Goal: Transaction & Acquisition: Purchase product/service

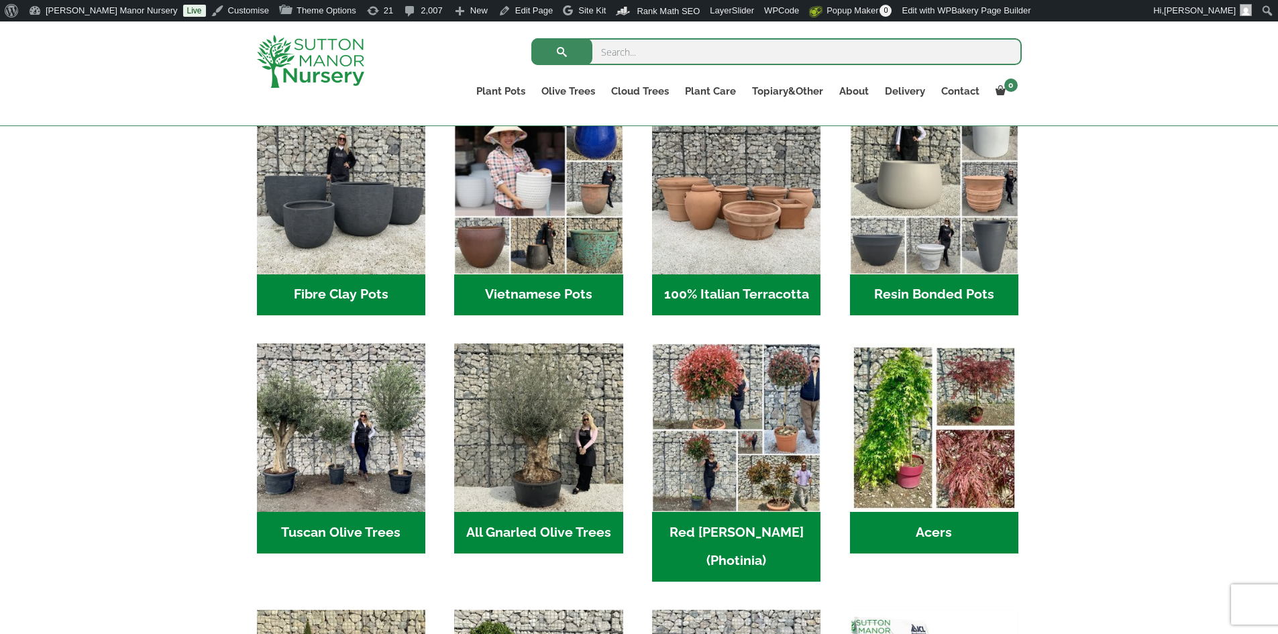
click at [606, 294] on h2 "Vietnamese Pots (55)" at bounding box center [538, 295] width 168 height 42
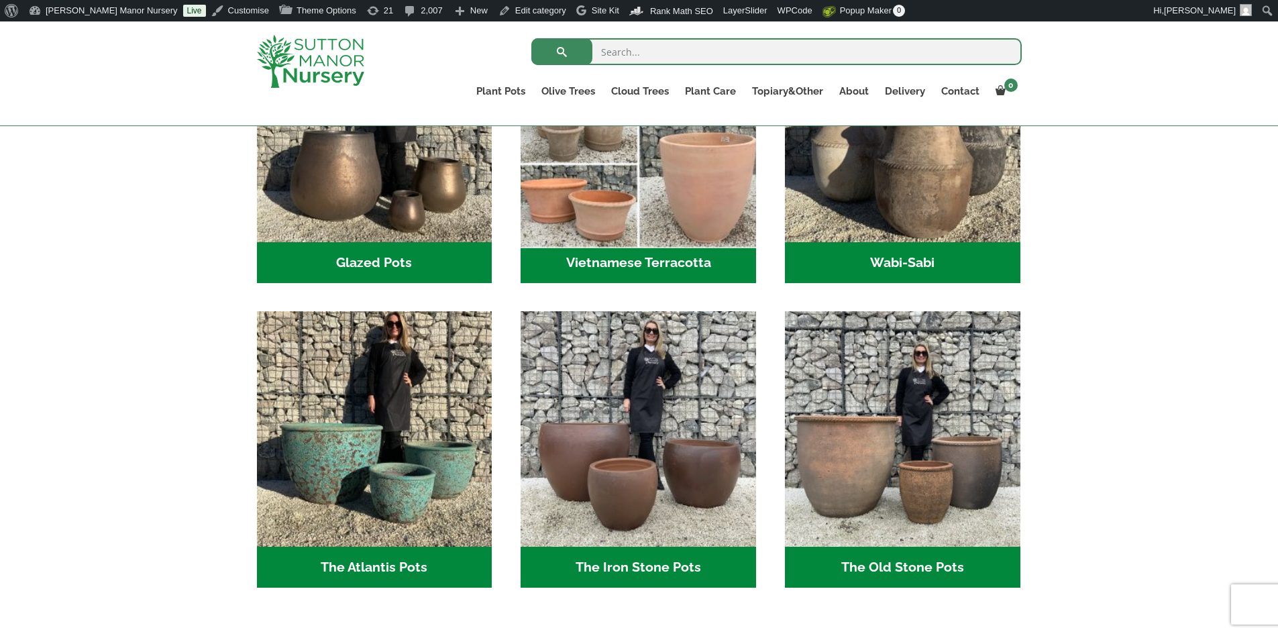
scroll to position [604, 0]
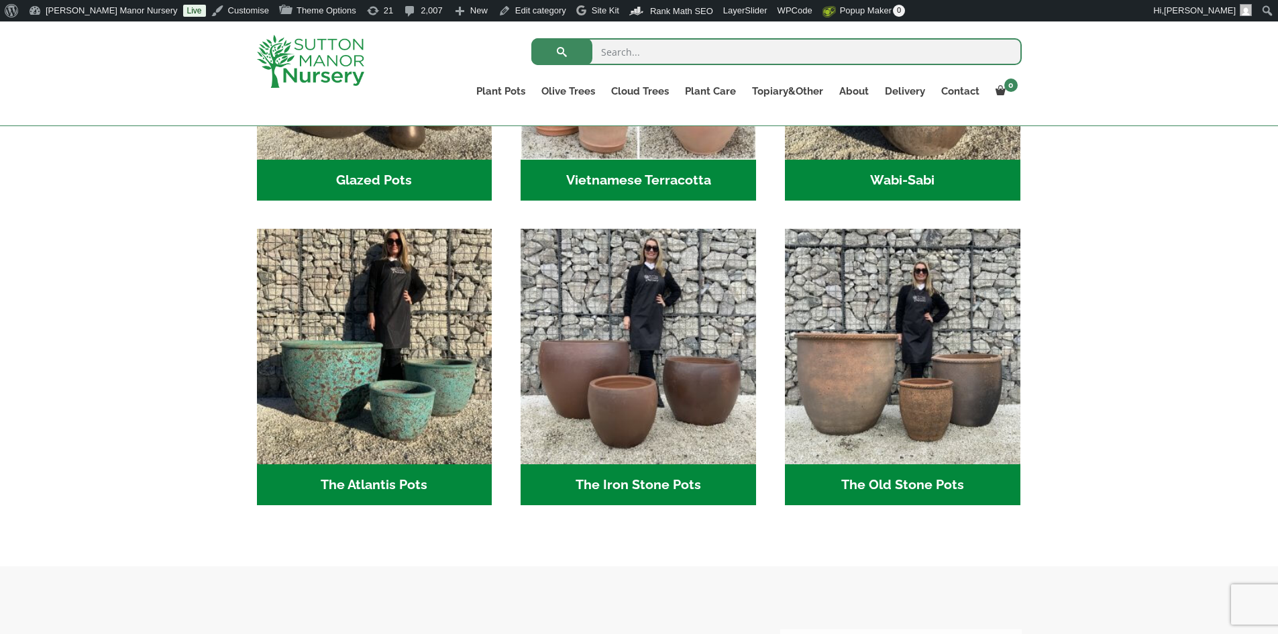
click at [399, 184] on h2 "Glazed Pots (12)" at bounding box center [374, 181] width 235 height 42
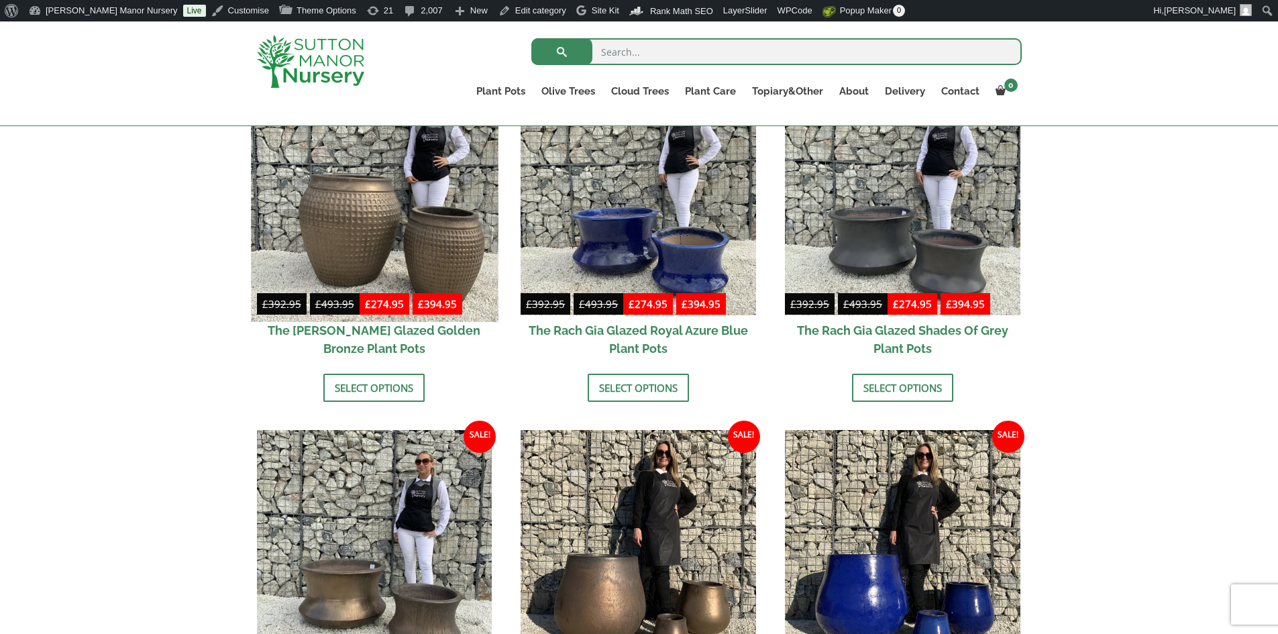
scroll to position [738, 0]
click at [429, 201] on img at bounding box center [374, 198] width 247 height 247
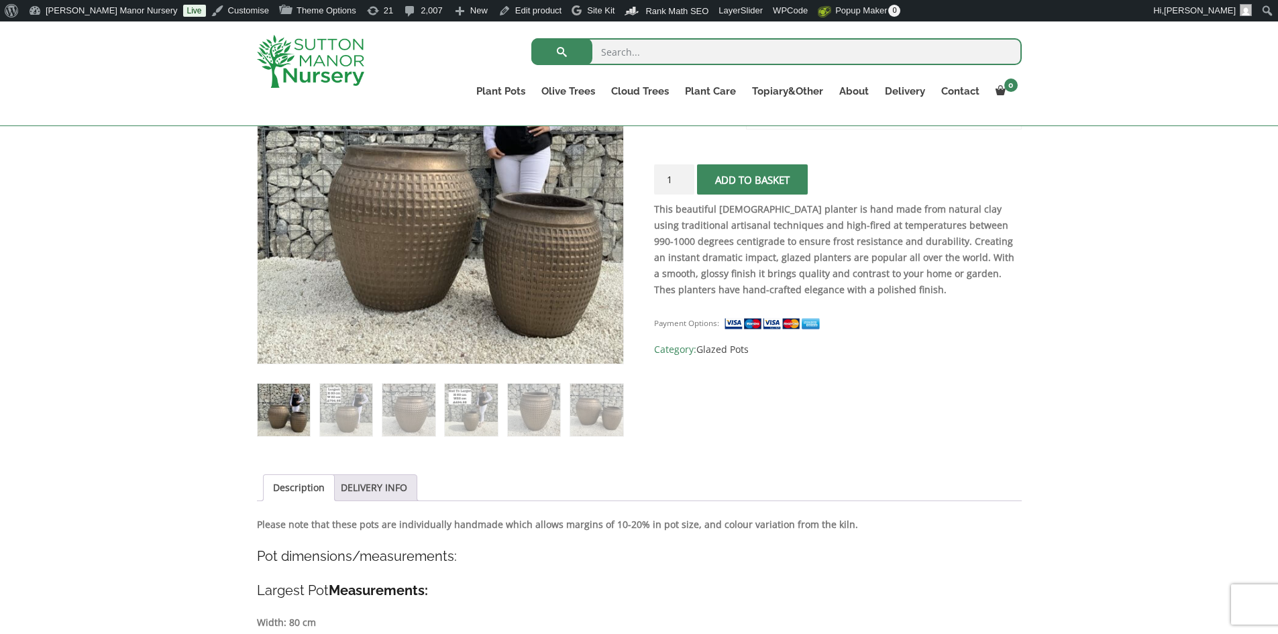
scroll to position [268, 0]
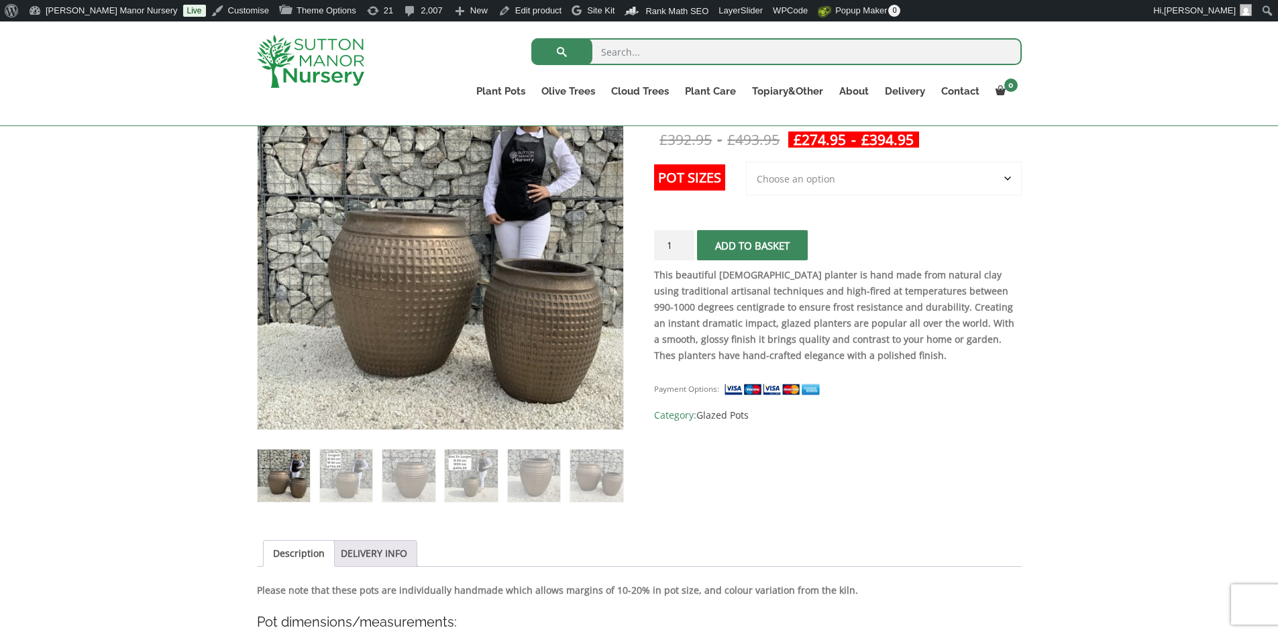
click at [1005, 180] on select "Choose an option 2nd to Largest Pot In The Picture Largest pot In The Picture" at bounding box center [884, 179] width 276 height 34
click at [1011, 181] on select "Choose an option 2nd to Largest Pot In The Picture Largest pot In The Picture" at bounding box center [884, 179] width 276 height 34
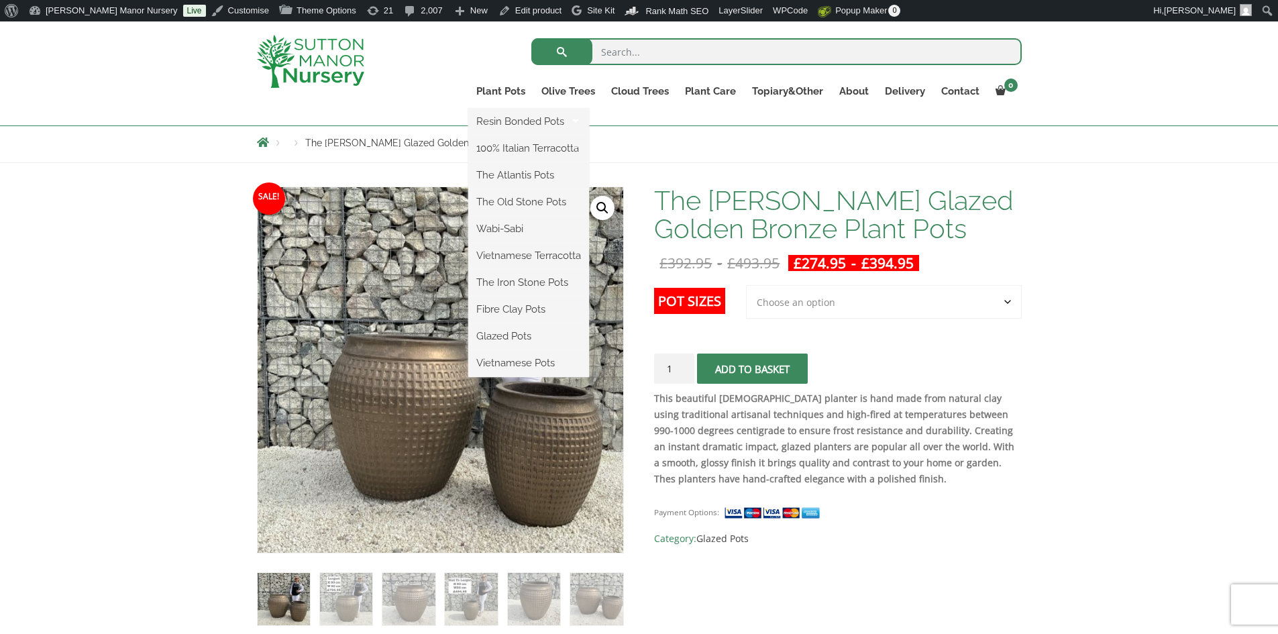
scroll to position [134, 0]
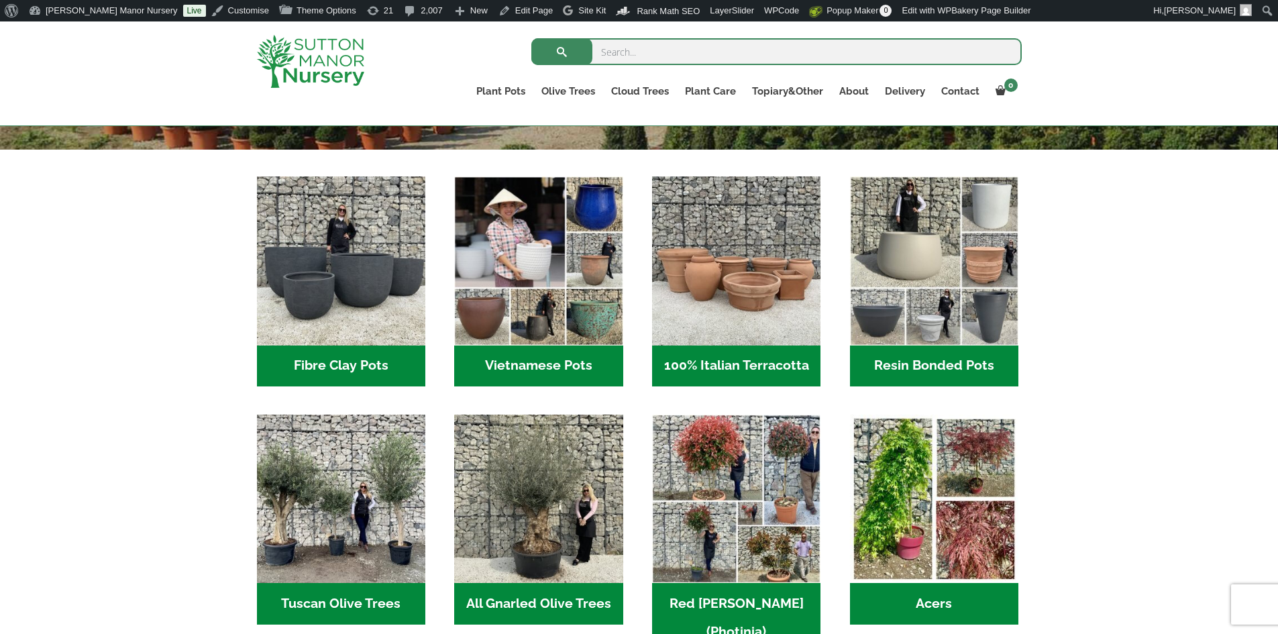
scroll to position [470, 0]
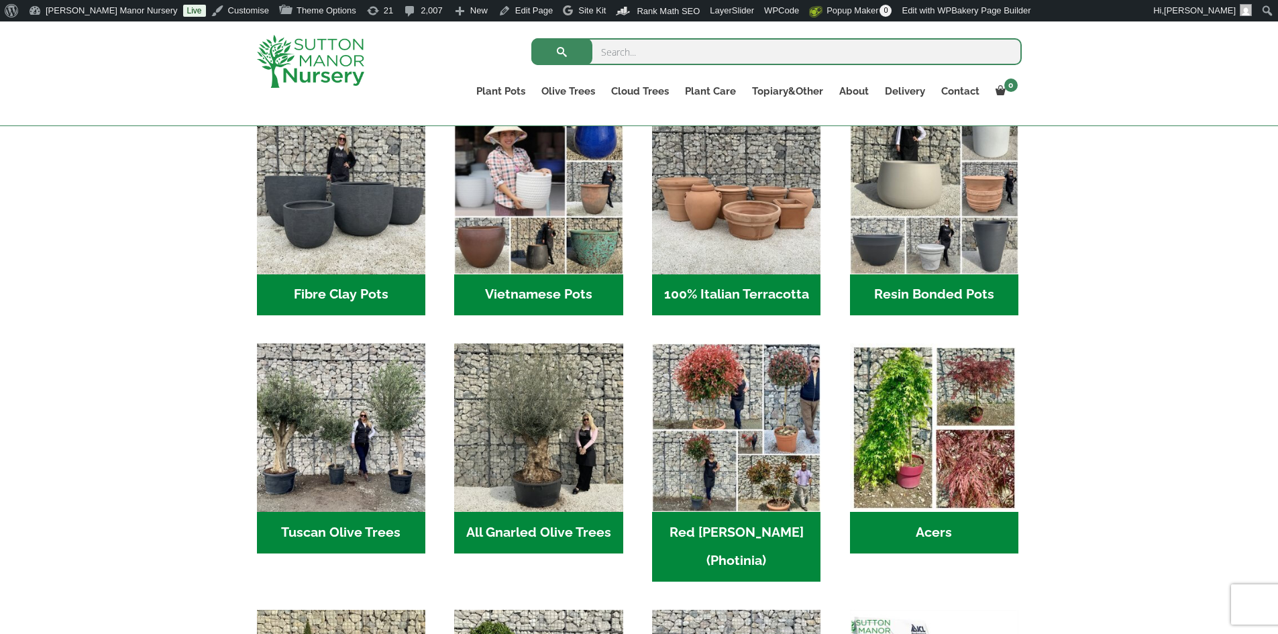
click at [545, 293] on h2 "Vietnamese Pots (55)" at bounding box center [538, 295] width 168 height 42
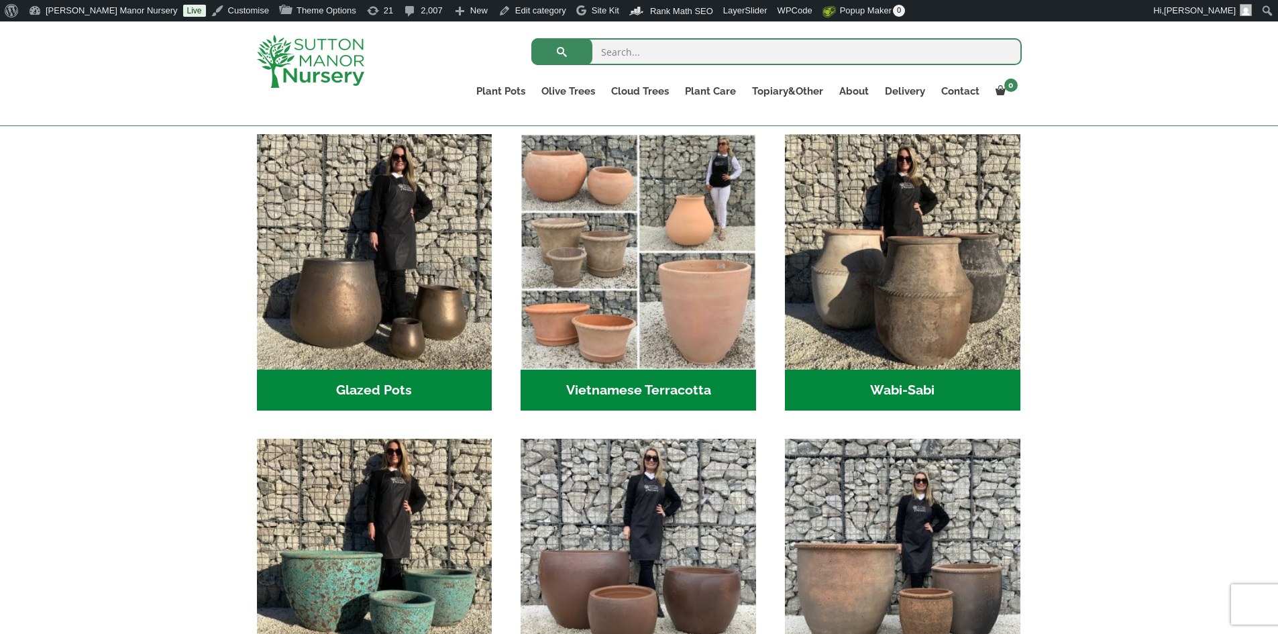
scroll to position [335, 0]
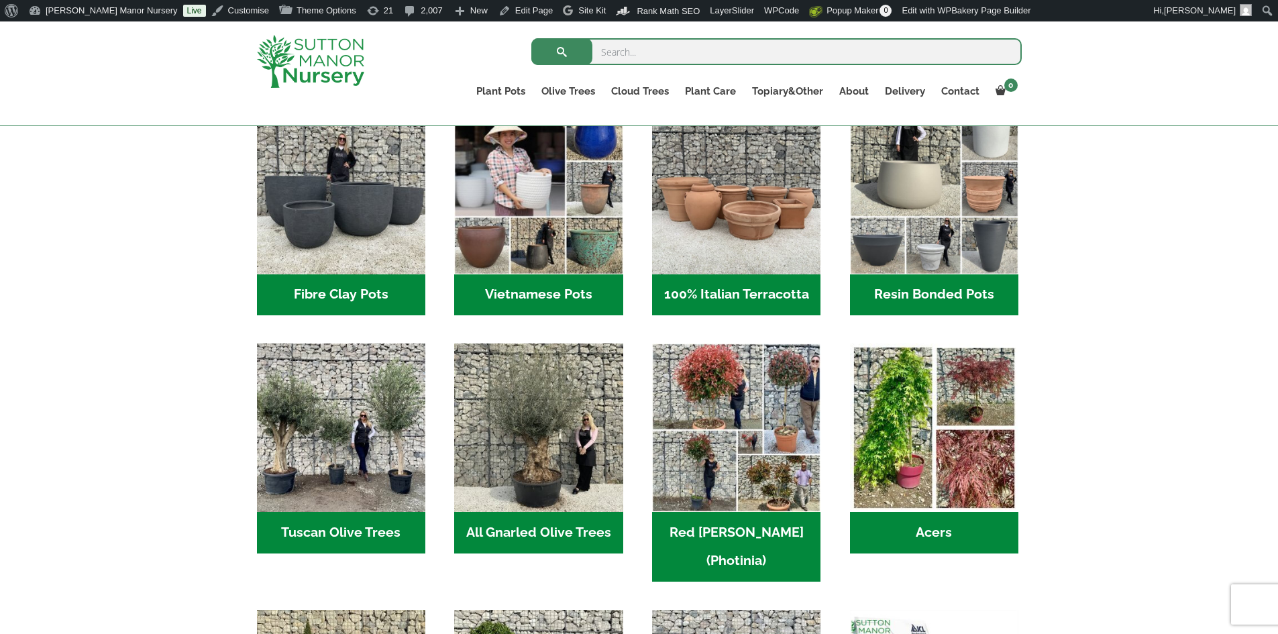
click at [535, 292] on h2 "Vietnamese Pots (55)" at bounding box center [538, 295] width 168 height 42
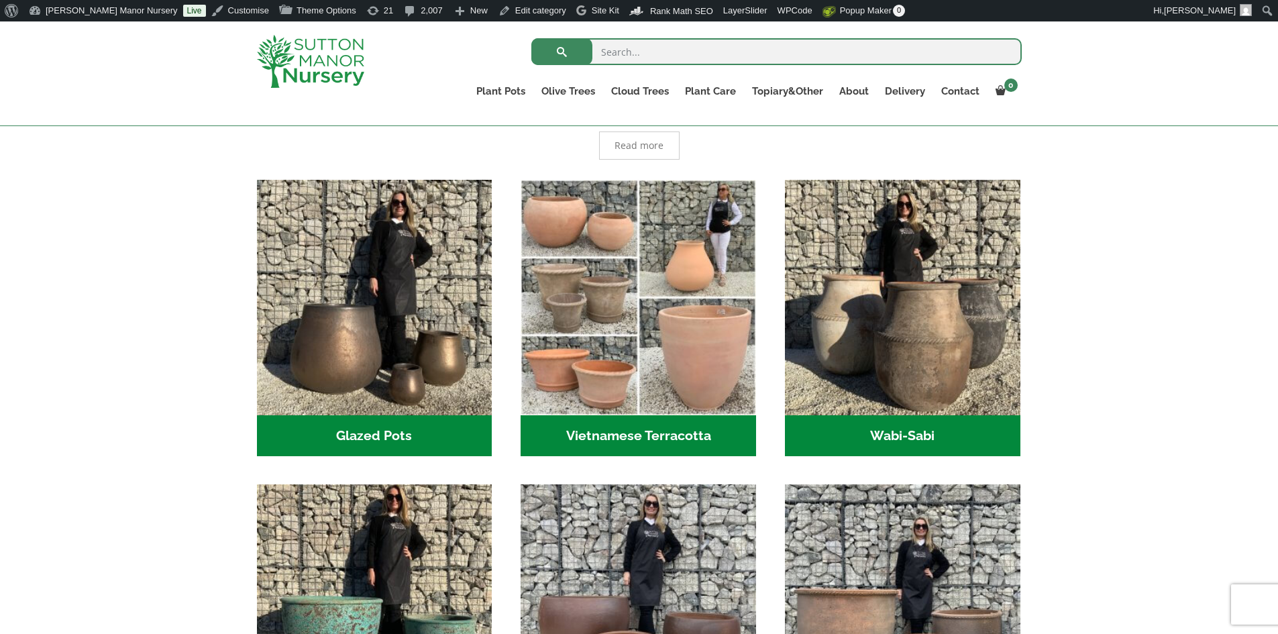
scroll to position [470, 0]
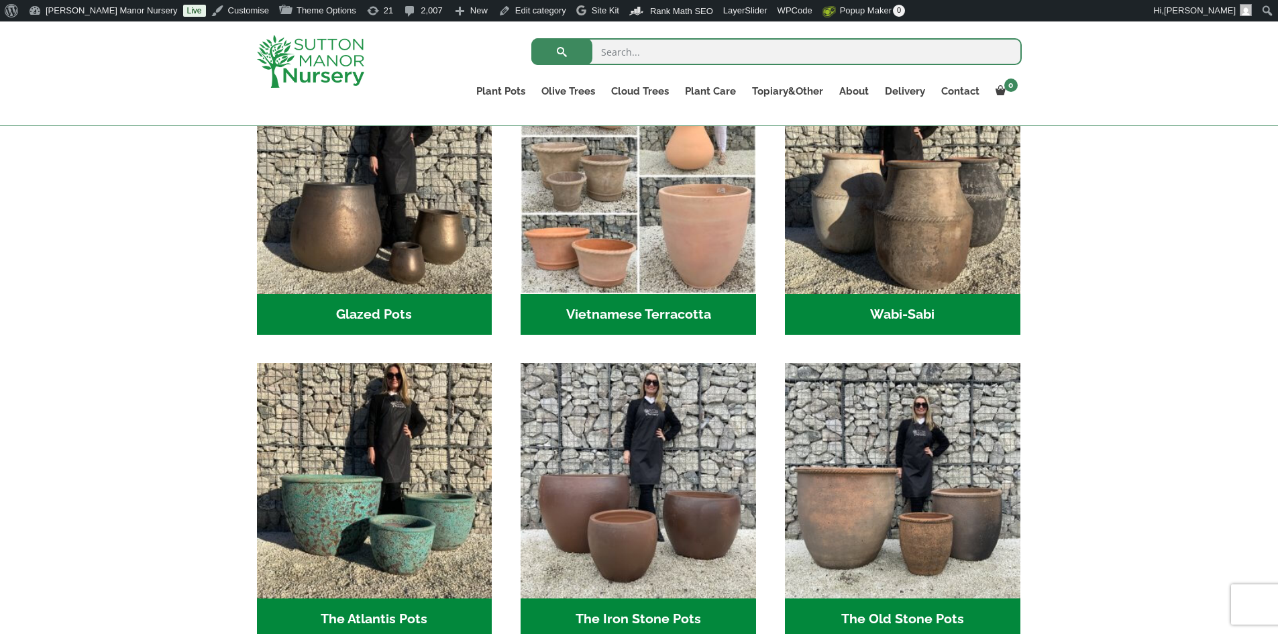
click at [621, 308] on h2 "Vietnamese Terracotta (5)" at bounding box center [638, 315] width 235 height 42
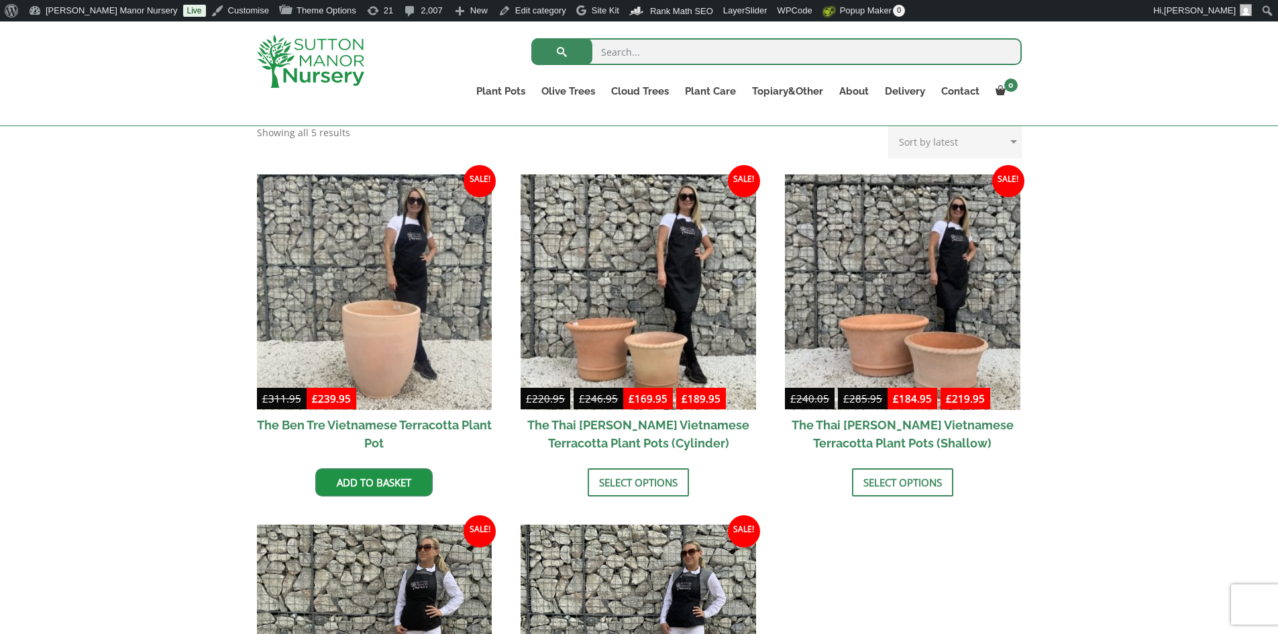
scroll to position [402, 0]
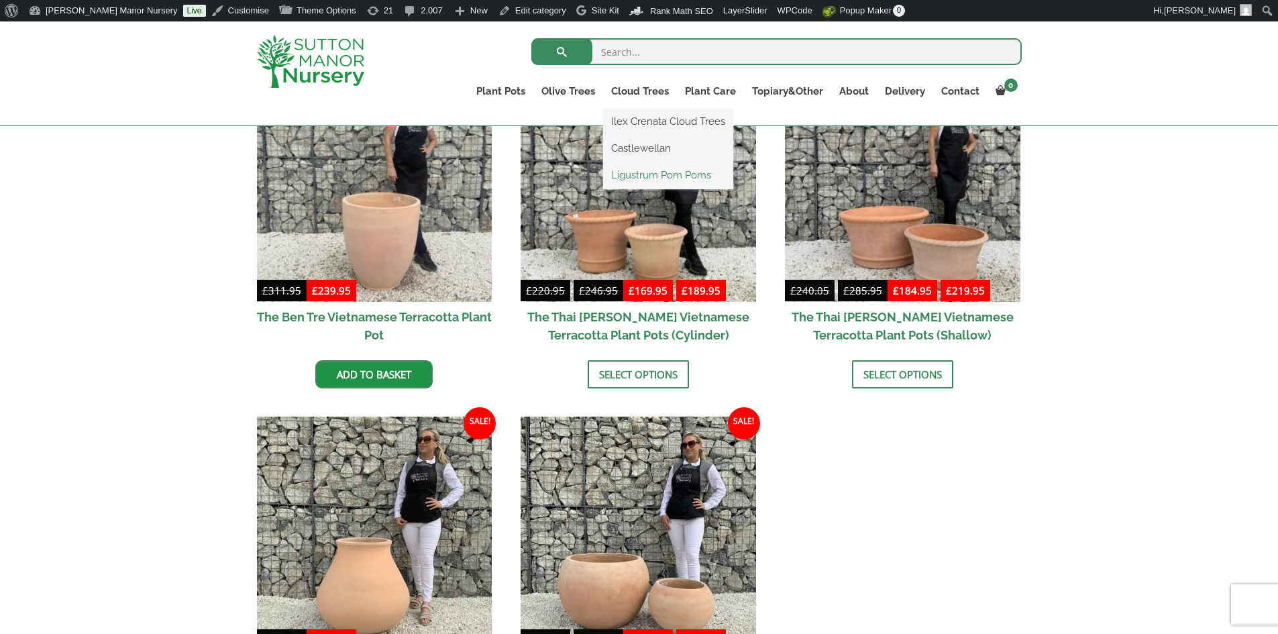
click at [671, 173] on link "Ligustrum Pom Poms" at bounding box center [668, 175] width 130 height 20
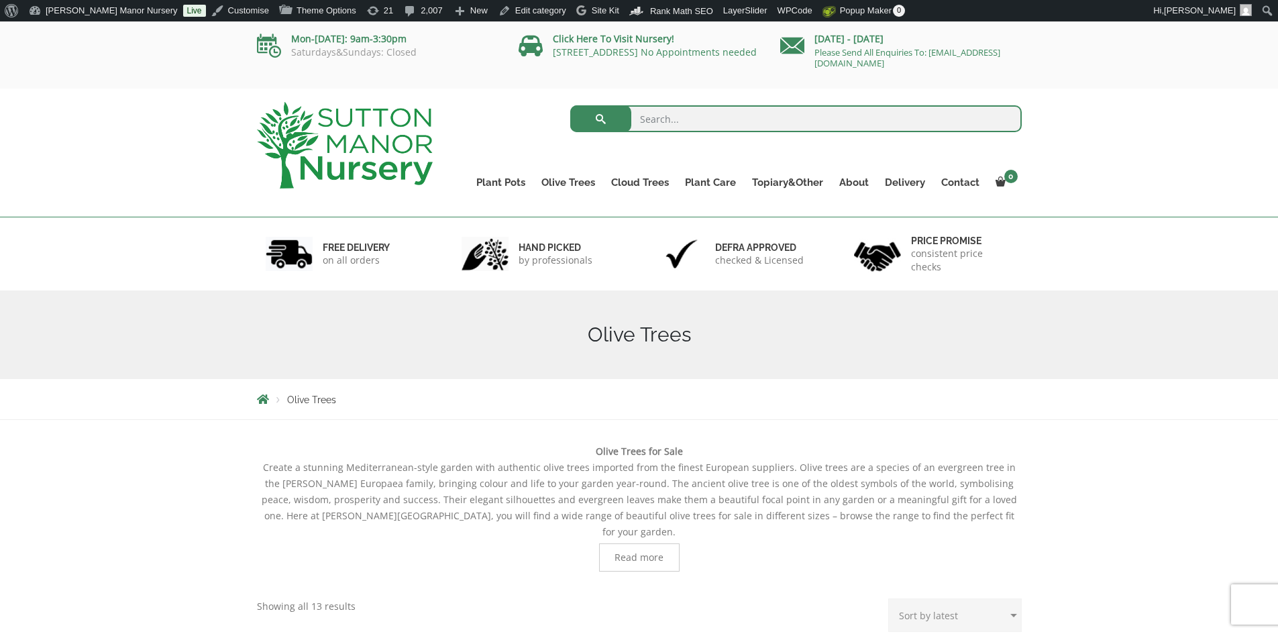
drag, startPoint x: 0, startPoint y: 0, endPoint x: 370, endPoint y: 147, distance: 398.3
click at [370, 147] on img at bounding box center [345, 145] width 176 height 87
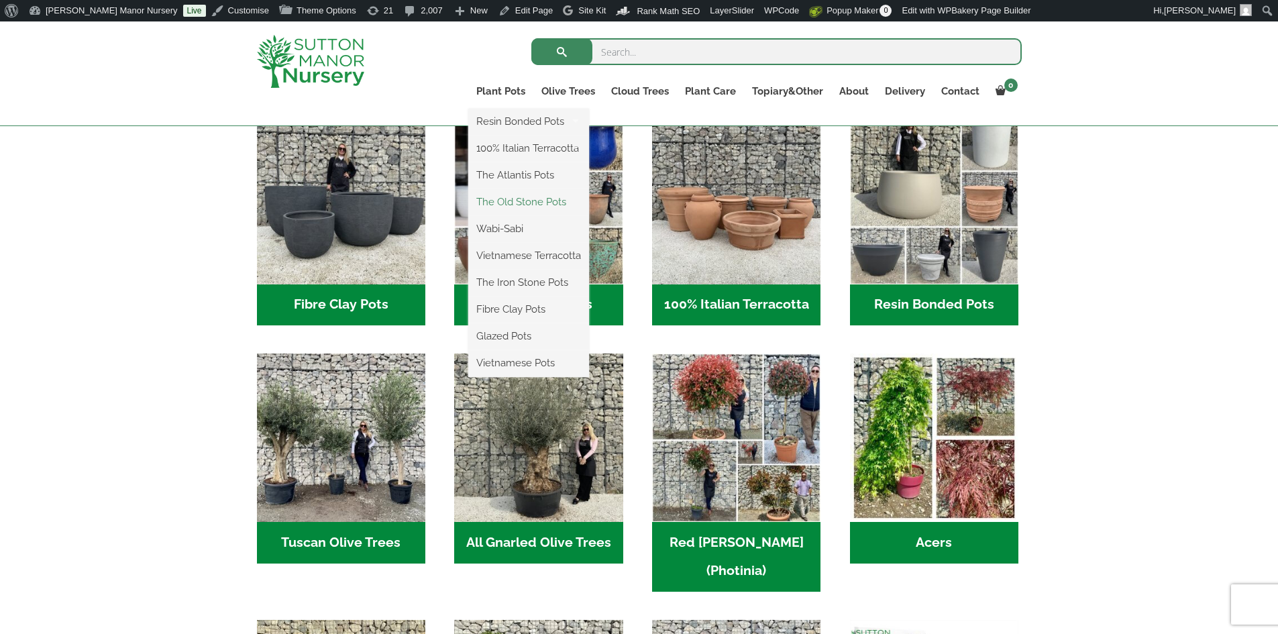
scroll to position [470, 0]
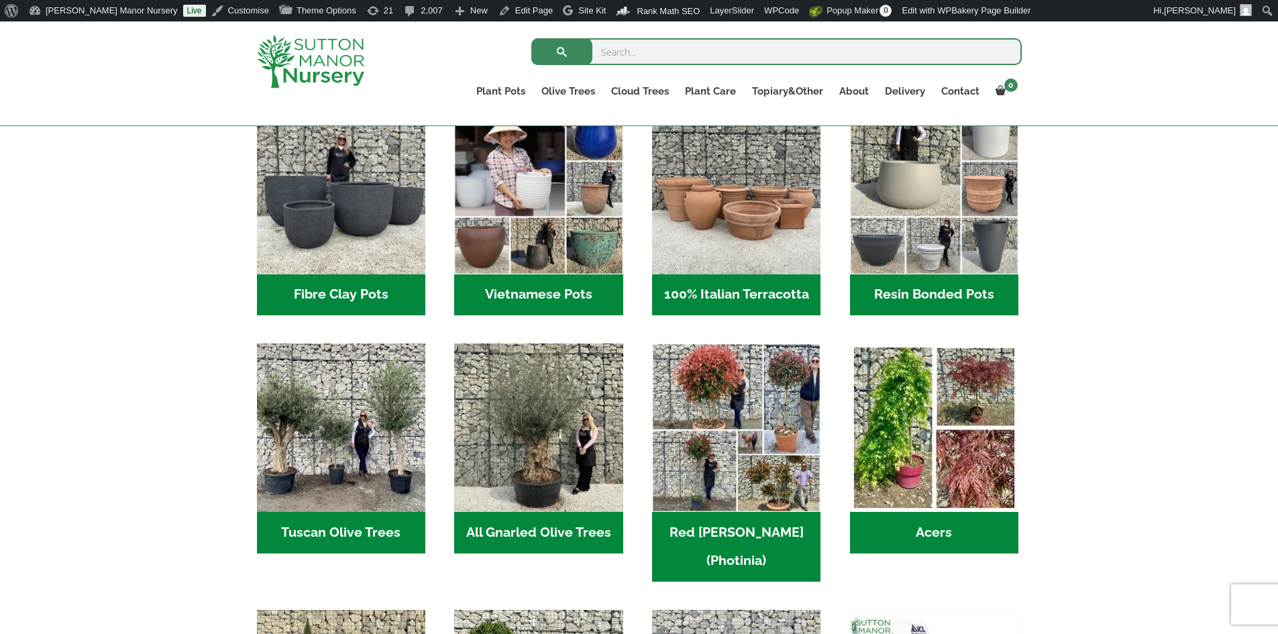
click at [536, 289] on h2 "Vietnamese Pots (55)" at bounding box center [538, 295] width 168 height 42
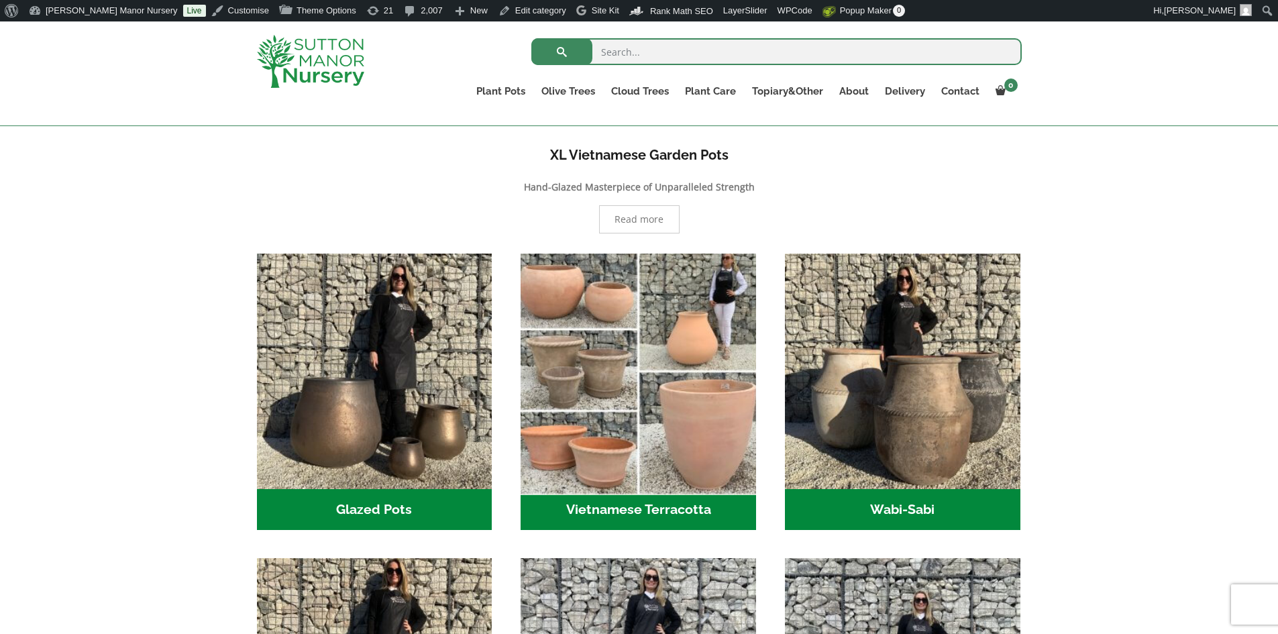
scroll to position [402, 0]
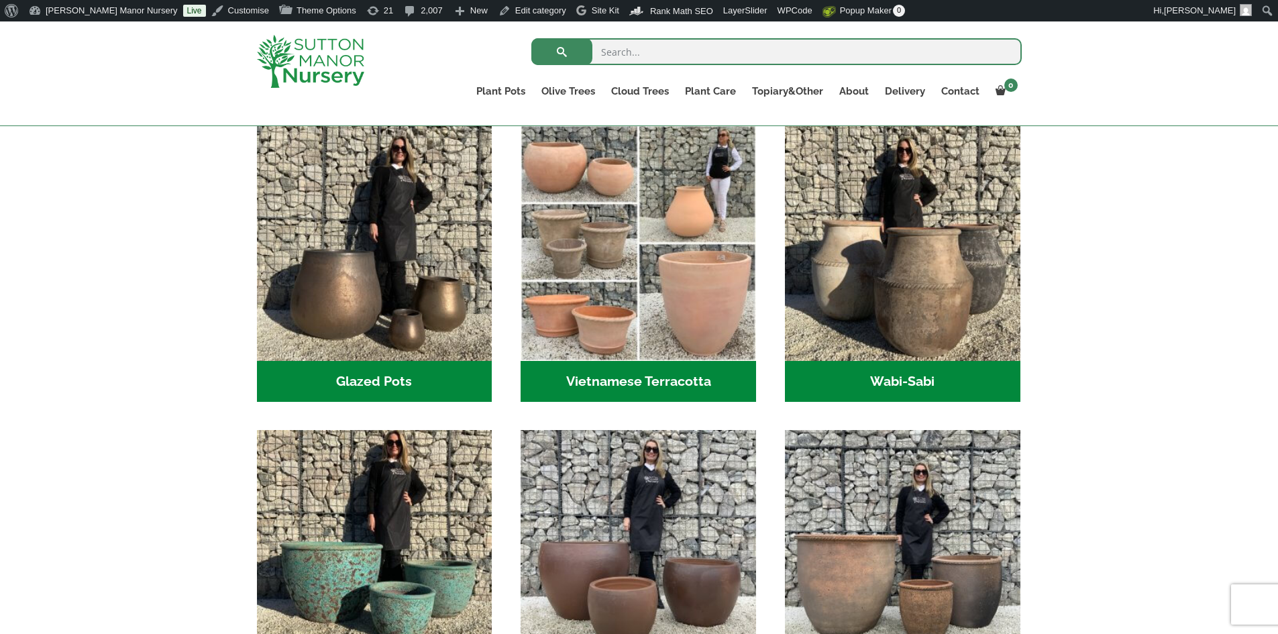
click at [590, 378] on h2 "Vietnamese Terracotta (5)" at bounding box center [638, 382] width 235 height 42
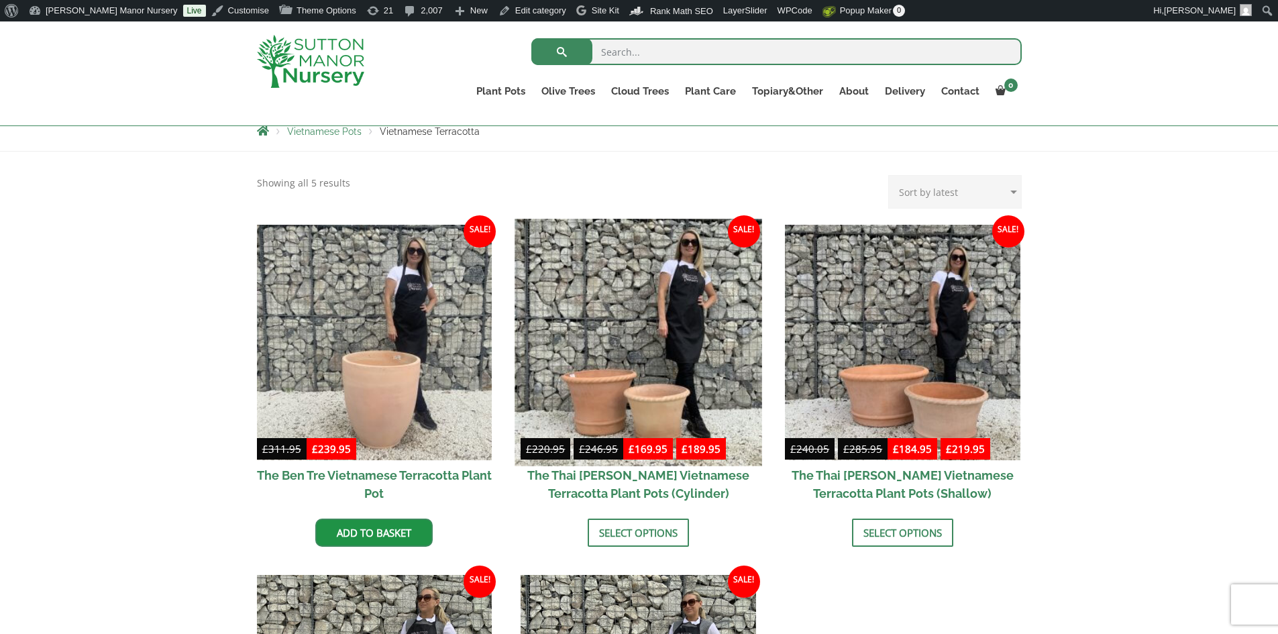
scroll to position [378, 0]
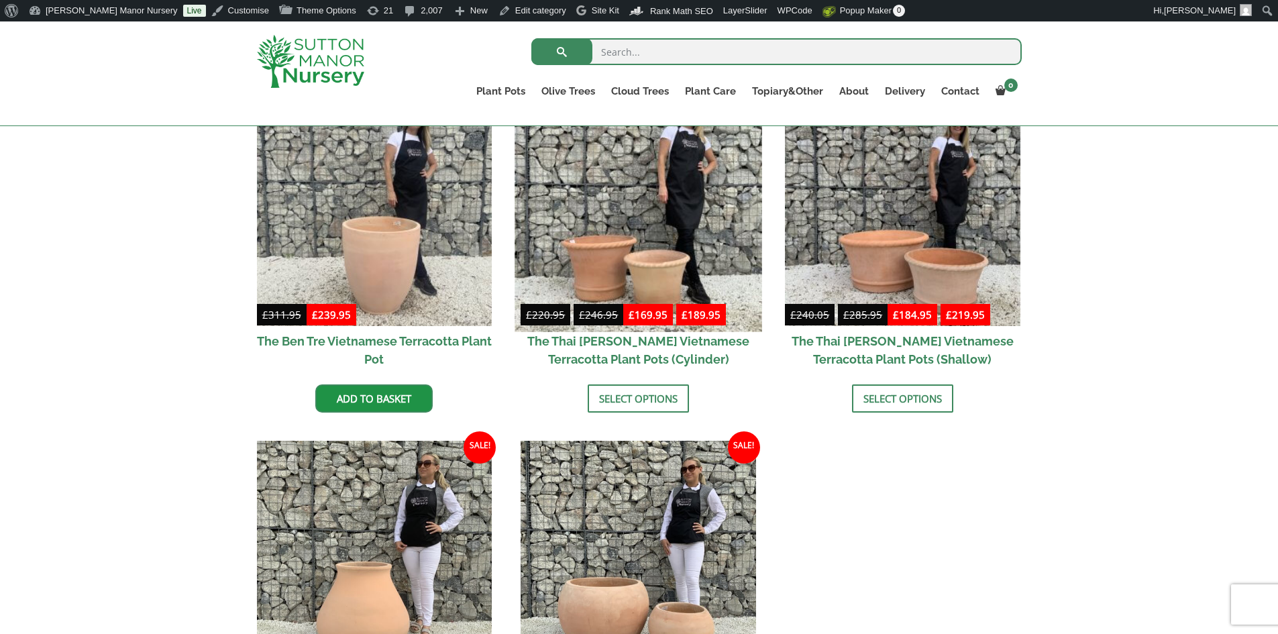
click at [634, 256] on img at bounding box center [638, 208] width 247 height 247
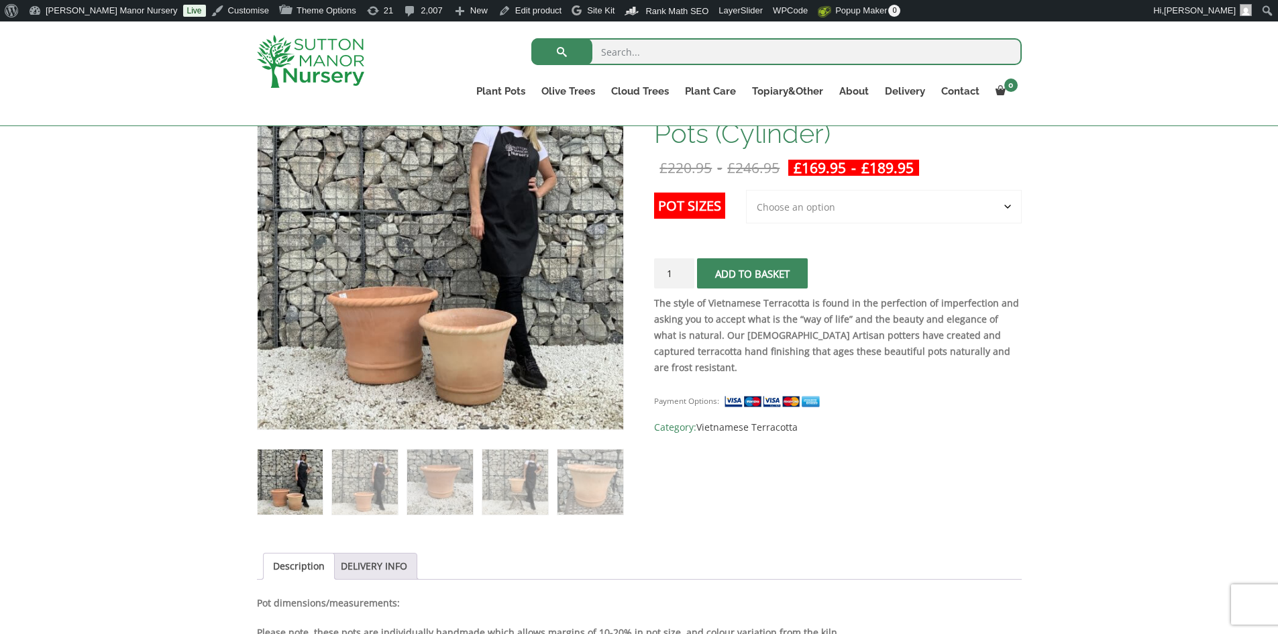
scroll to position [268, 0]
click at [1009, 207] on select "Choose an option 2nd to Largest Pot In The Picture Largest pot In The Picture" at bounding box center [884, 207] width 276 height 34
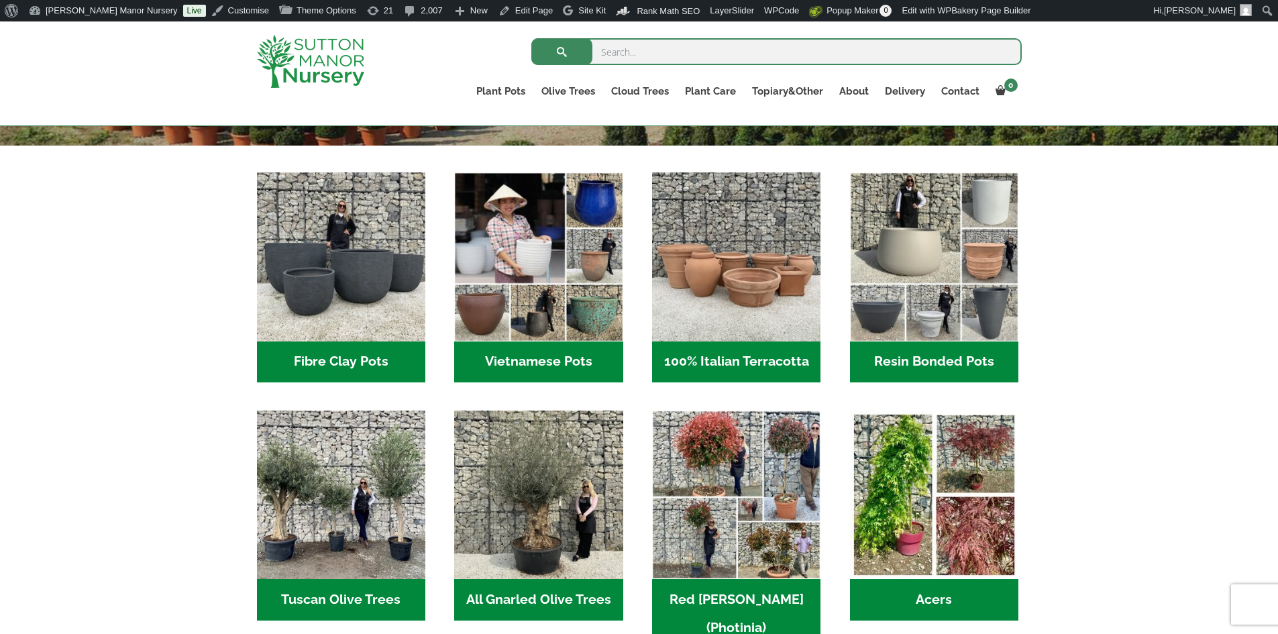
click at [516, 354] on h2 "Vietnamese Pots (55)" at bounding box center [538, 362] width 168 height 42
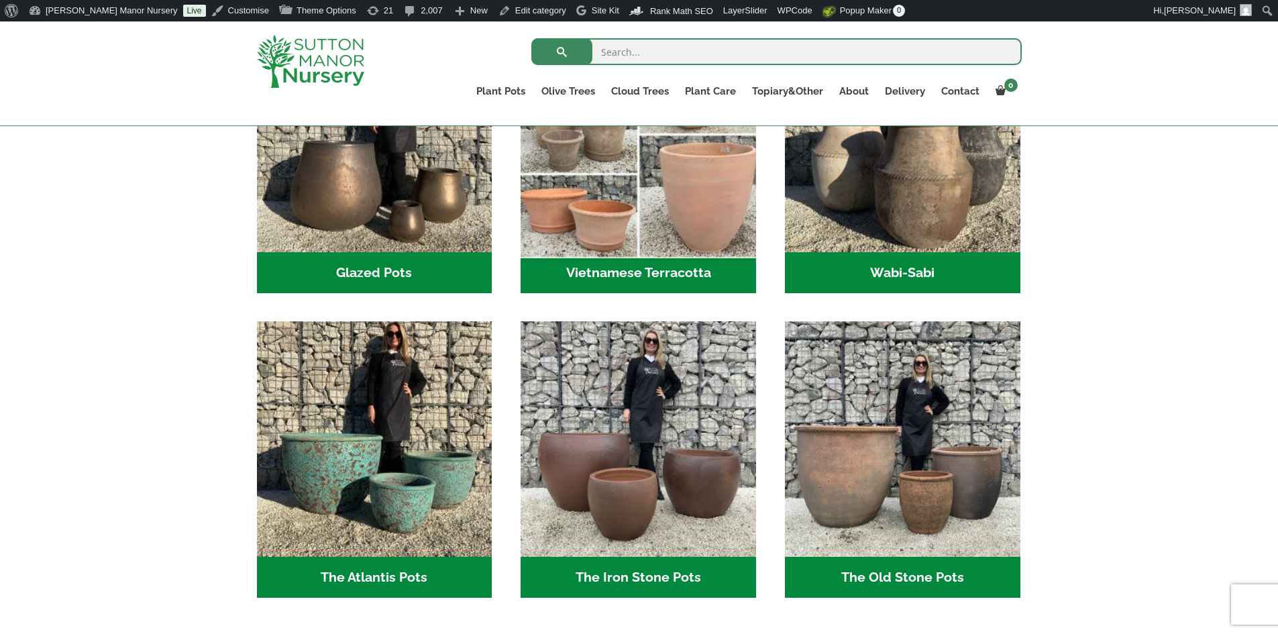
scroll to position [512, 0]
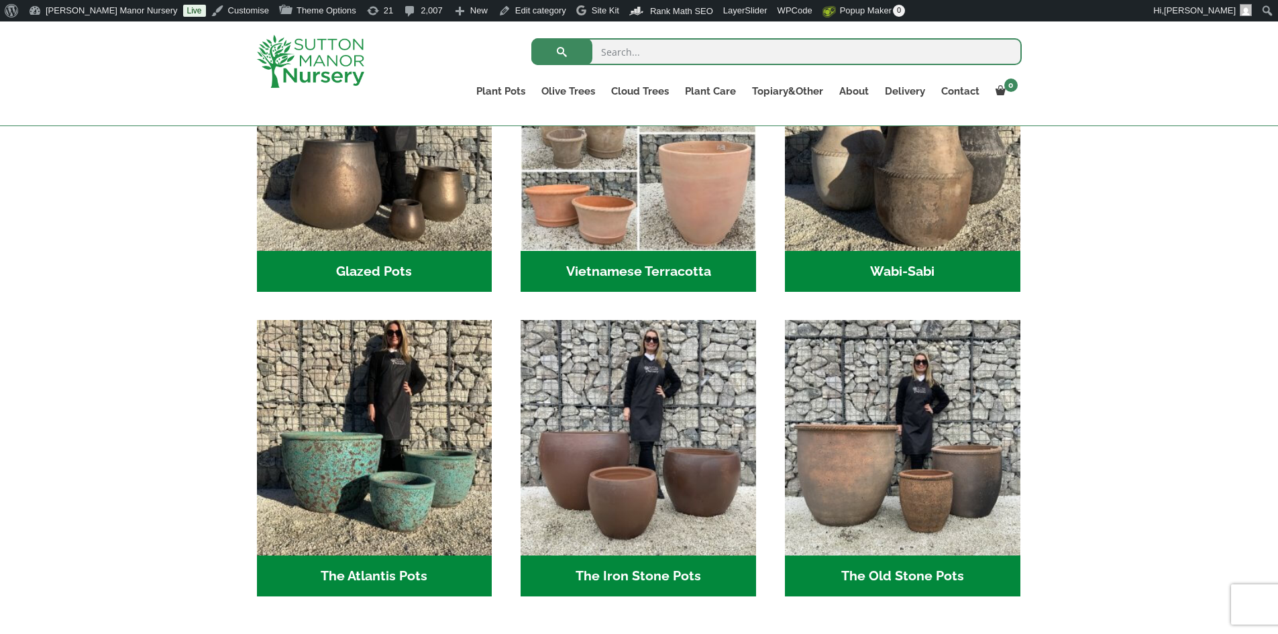
click at [918, 276] on h2 "Wabi-Sabi (14)" at bounding box center [902, 272] width 235 height 42
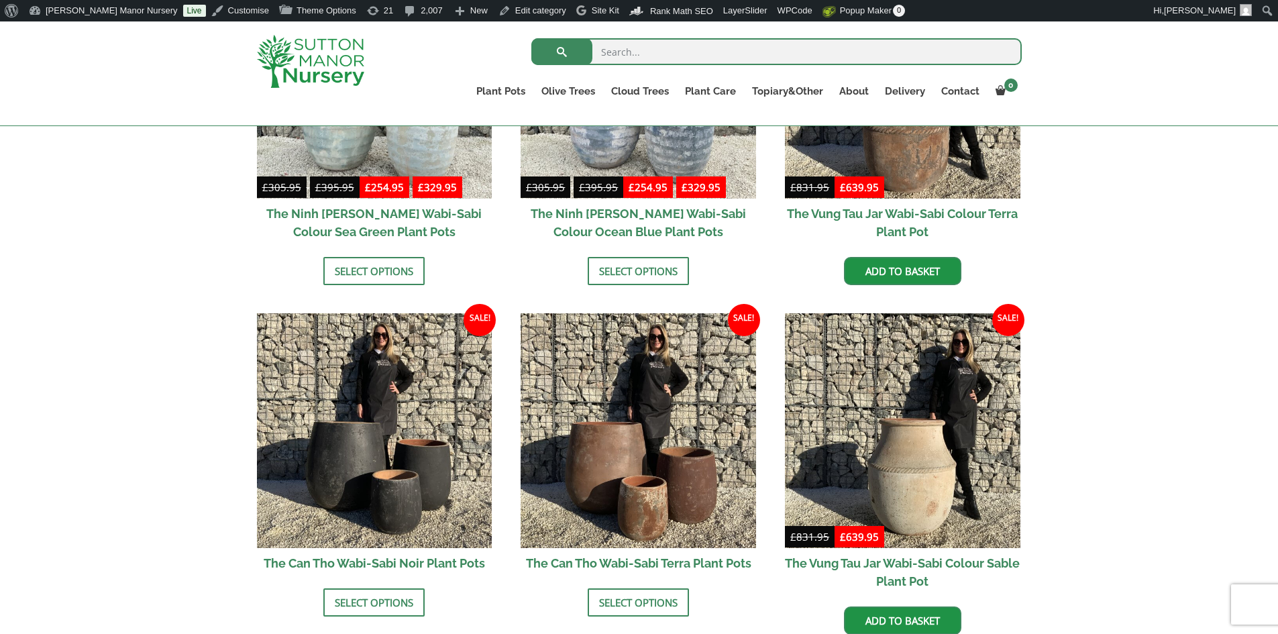
scroll to position [1274, 0]
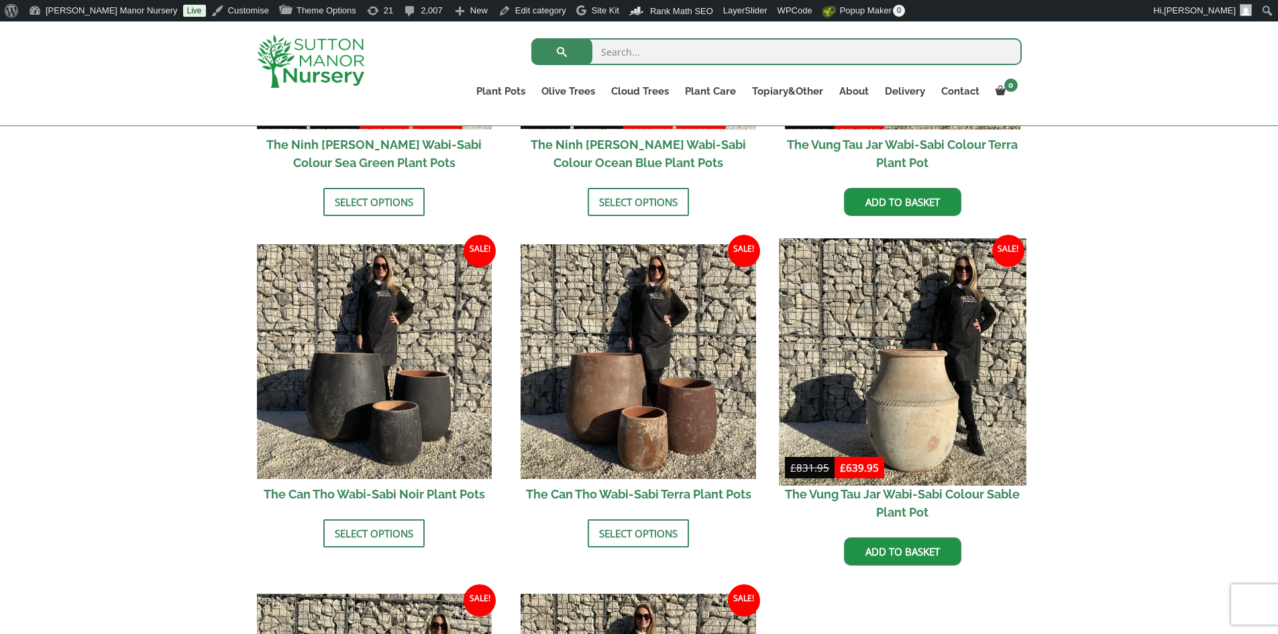
click at [932, 378] on img at bounding box center [902, 361] width 247 height 247
